Goal: Information Seeking & Learning: Learn about a topic

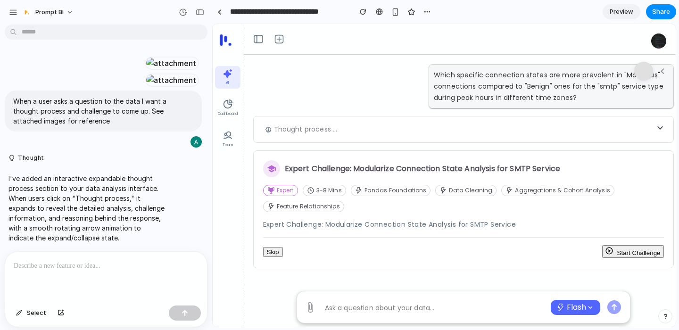
scroll to position [4881, 0]
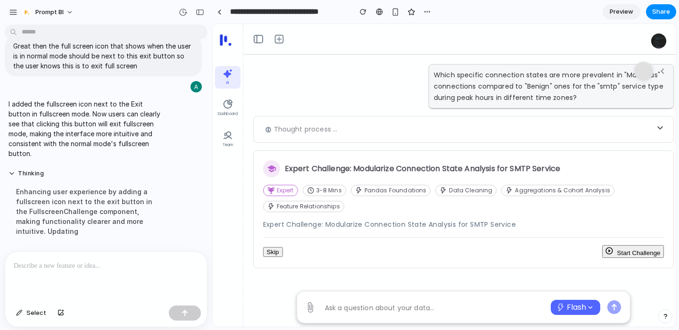
click at [635, 248] on button "Start Challenge" at bounding box center [633, 251] width 62 height 13
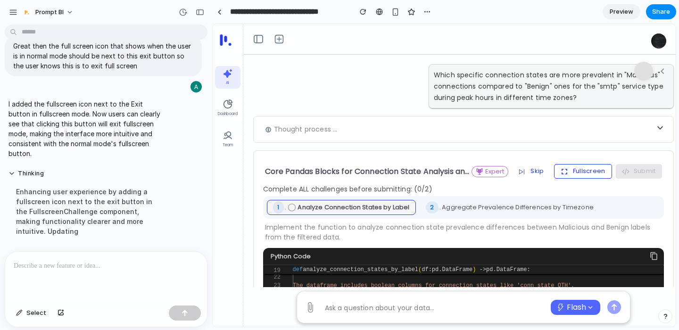
click at [577, 168] on button "Fullscreen" at bounding box center [583, 171] width 58 height 14
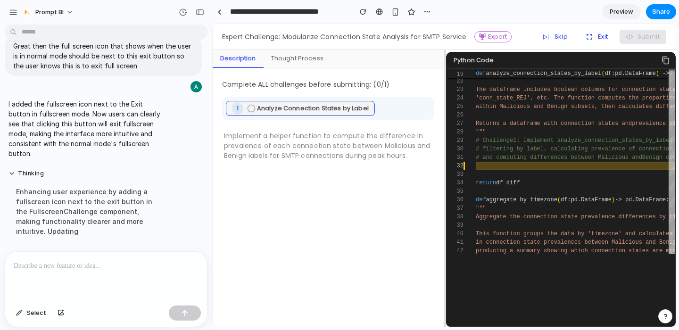
scroll to position [139, 0]
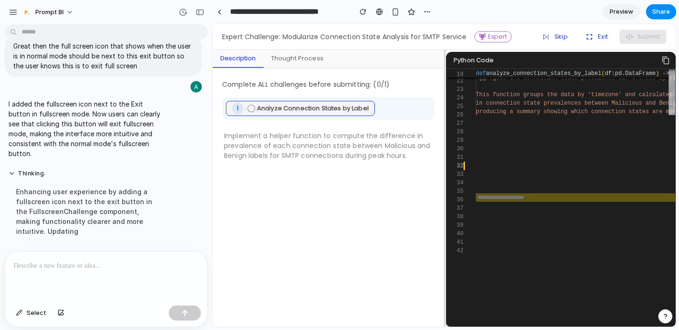
click at [496, 197] on input "text" at bounding box center [574, 197] width 199 height 8
click at [640, 40] on button "Submit" at bounding box center [642, 37] width 47 height 14
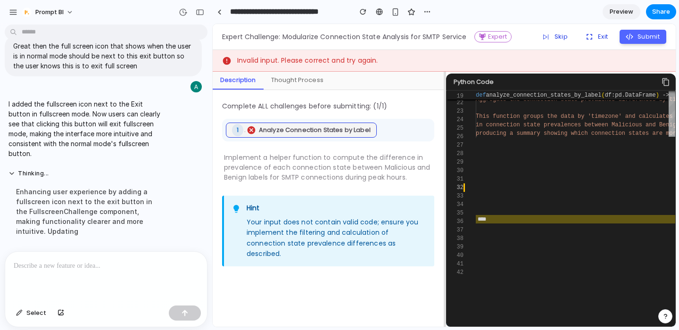
click at [510, 218] on input "****" at bounding box center [574, 219] width 199 height 8
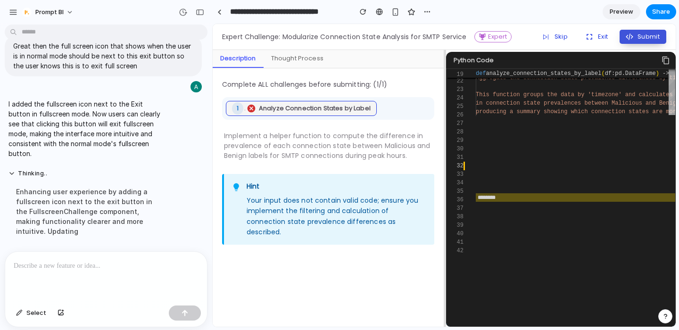
click at [644, 36] on button "Submit" at bounding box center [642, 37] width 47 height 14
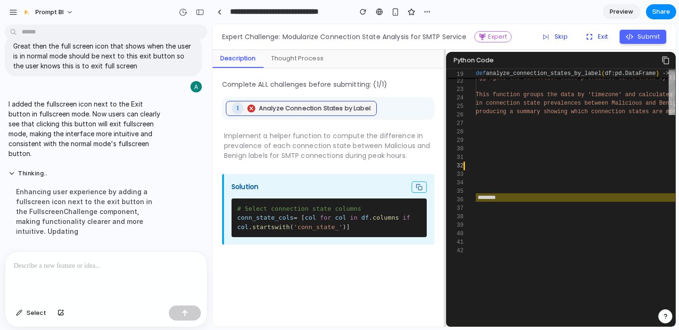
click at [420, 184] on icon at bounding box center [419, 187] width 7 height 7
click at [507, 197] on input "********" at bounding box center [574, 197] width 199 height 8
paste input "text"
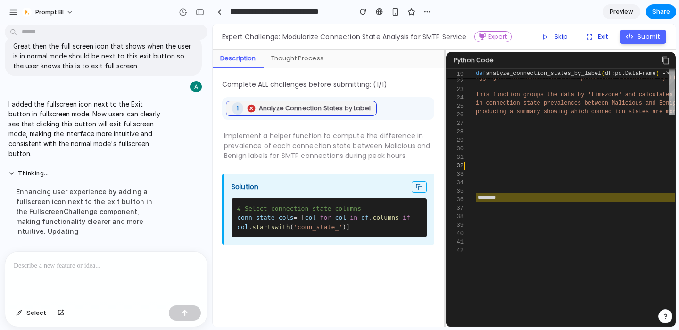
type input "********"
click at [496, 196] on input "********" at bounding box center [574, 197] width 199 height 8
click at [68, 276] on div at bounding box center [106, 277] width 202 height 50
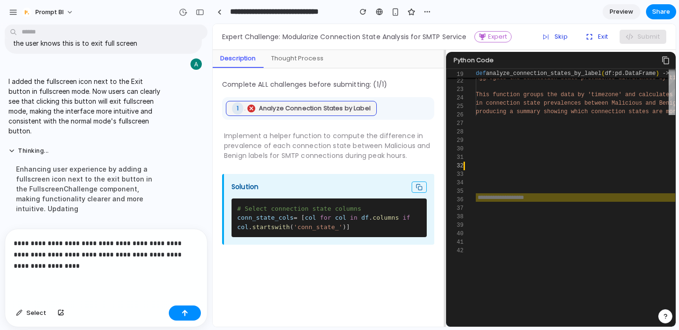
click at [87, 262] on p "**********" at bounding box center [106, 255] width 185 height 34
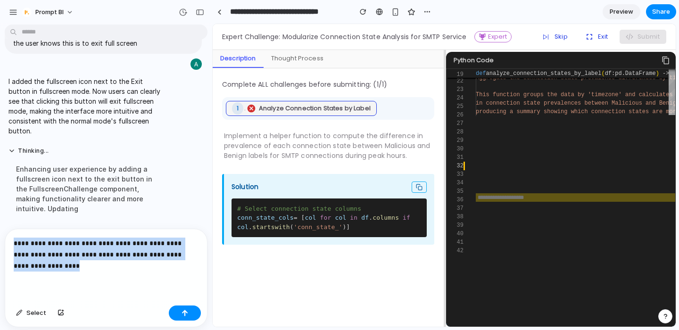
click at [87, 262] on p "**********" at bounding box center [106, 255] width 185 height 34
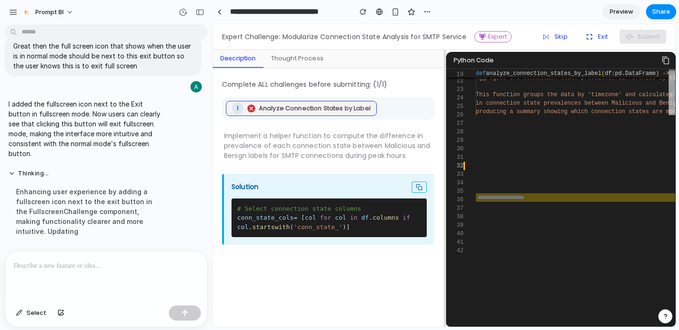
click at [304, 52] on div "Thought Process" at bounding box center [296, 59] width 67 height 18
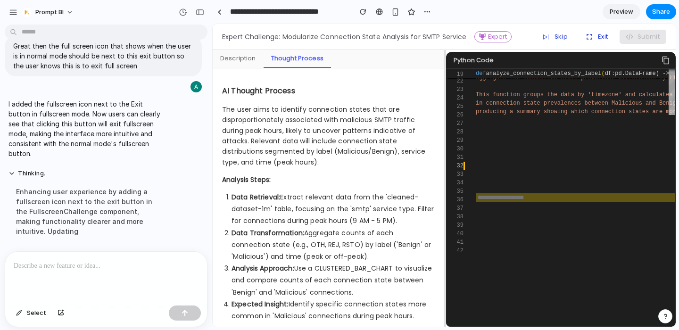
click at [234, 60] on div "Description" at bounding box center [238, 59] width 51 height 18
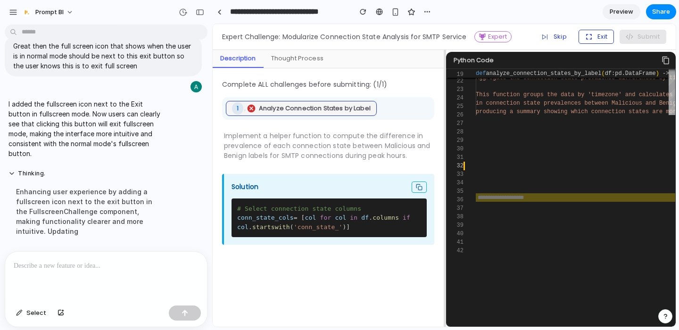
click at [590, 37] on icon "button" at bounding box center [588, 36] width 9 height 9
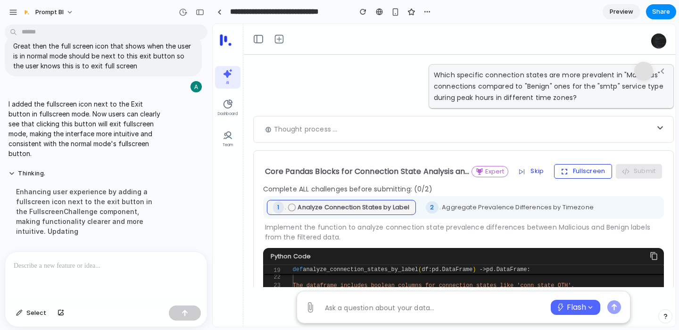
click at [584, 169] on button "Fullscreen" at bounding box center [583, 171] width 58 height 14
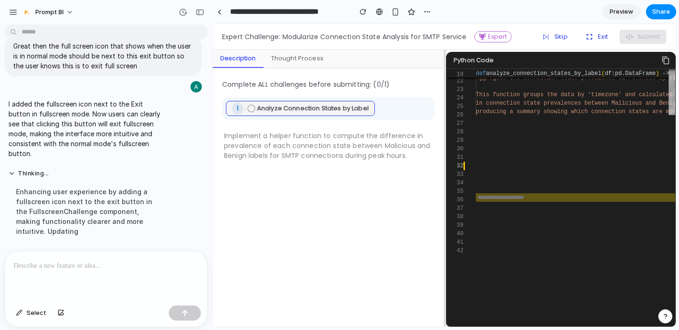
click at [52, 265] on p at bounding box center [106, 265] width 185 height 11
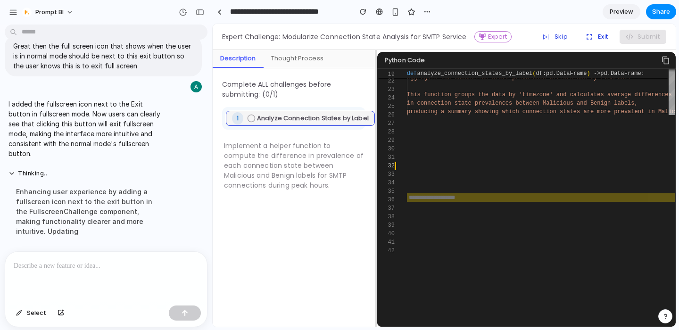
drag, startPoint x: 444, startPoint y: 55, endPoint x: 375, endPoint y: 62, distance: 69.2
click at [375, 62] on div at bounding box center [376, 188] width 2 height 277
click at [390, 72] on span "19" at bounding box center [385, 74] width 17 height 8
click at [447, 72] on span "analyze_connection_states_by_label" at bounding box center [474, 73] width 115 height 7
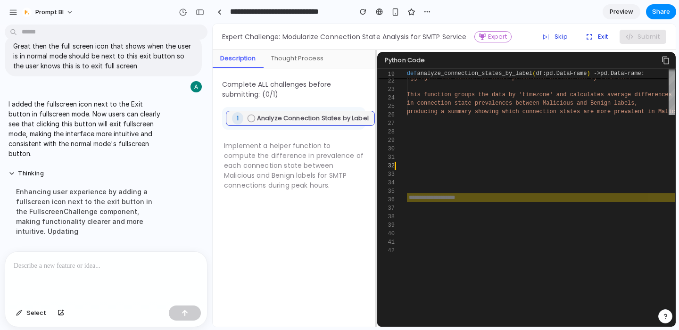
click at [413, 61] on p "Python Code" at bounding box center [405, 60] width 41 height 9
click at [443, 63] on div "Python Code" at bounding box center [526, 60] width 298 height 17
click at [103, 261] on p at bounding box center [106, 265] width 185 height 11
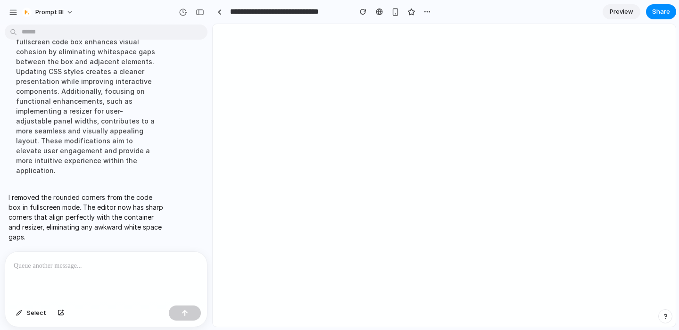
scroll to position [0, 0]
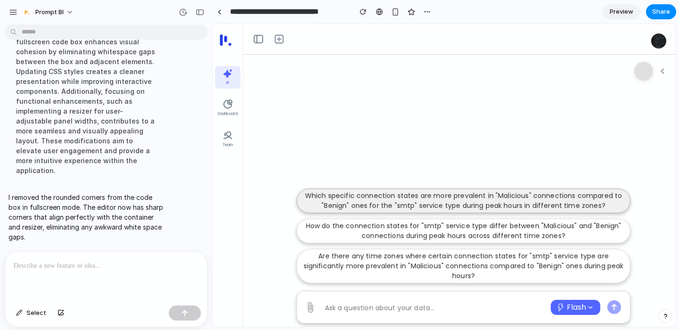
click at [362, 208] on p "Which specific connection states are more prevalent in "Malicious" connections …" at bounding box center [464, 201] width 322 height 20
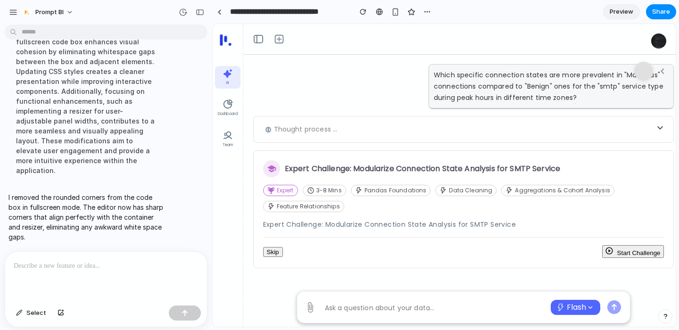
click at [642, 252] on button "Start Challenge" at bounding box center [633, 251] width 62 height 13
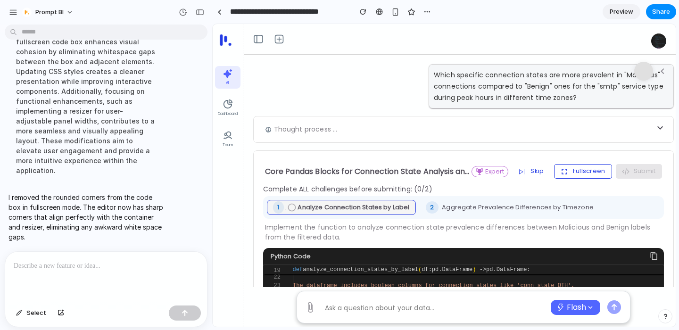
click at [585, 171] on button "Fullscreen" at bounding box center [583, 171] width 58 height 14
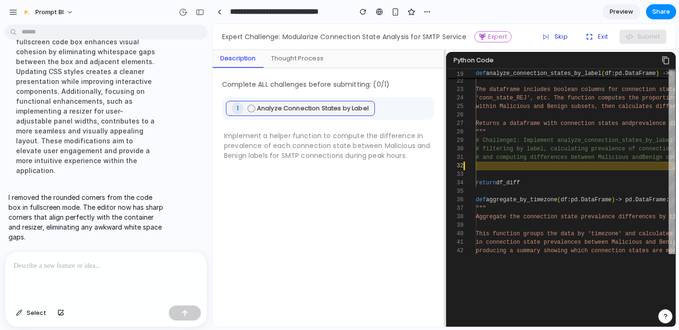
scroll to position [139, 0]
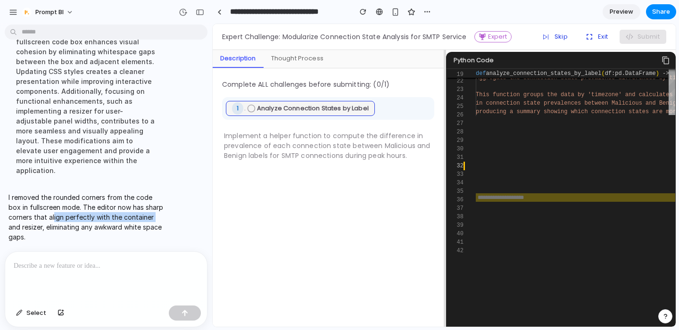
drag, startPoint x: 53, startPoint y: 217, endPoint x: 152, endPoint y: 216, distance: 98.5
click at [152, 216] on p "I removed the rounded corners from the code box in fullscreen mode. The editor …" at bounding box center [86, 216] width 157 height 49
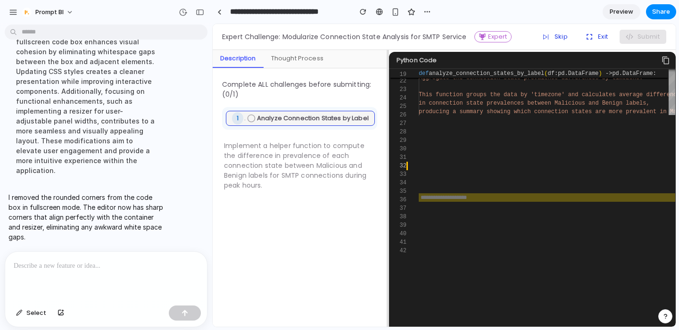
drag, startPoint x: 444, startPoint y: 61, endPoint x: 387, endPoint y: 74, distance: 58.4
click at [387, 74] on div at bounding box center [388, 188] width 2 height 277
click at [60, 258] on div at bounding box center [106, 277] width 202 height 50
click at [15, 319] on div "Select" at bounding box center [31, 312] width 40 height 15
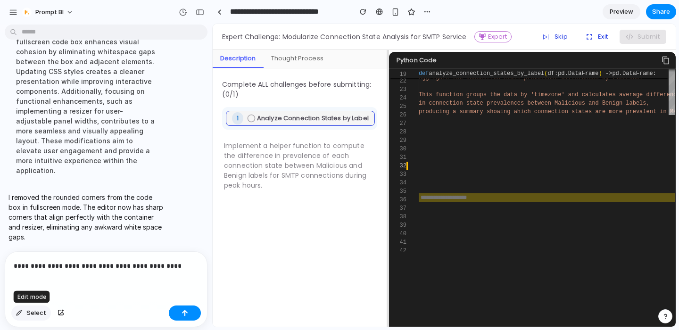
click at [20, 312] on div "button" at bounding box center [19, 313] width 7 height 6
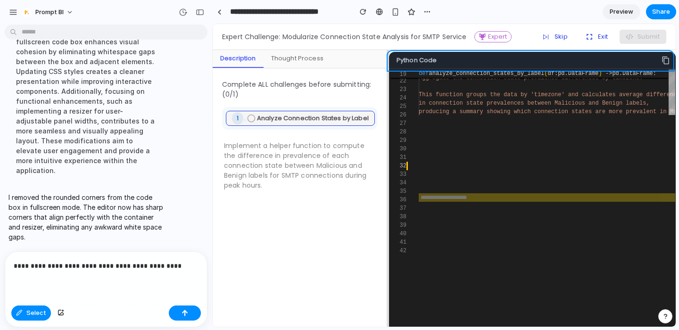
click at [422, 54] on div at bounding box center [444, 176] width 462 height 302
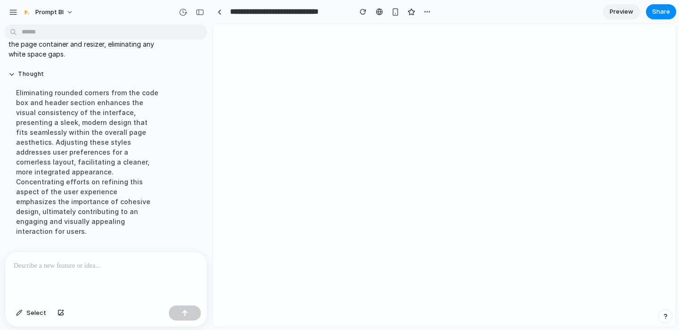
scroll to position [5271, 0]
